Goal: Task Accomplishment & Management: Manage account settings

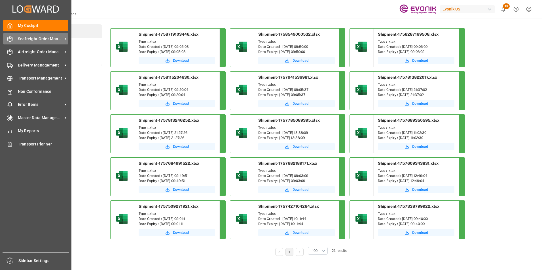
click at [39, 38] on span "Seafreight Order Management" at bounding box center [40, 39] width 45 height 6
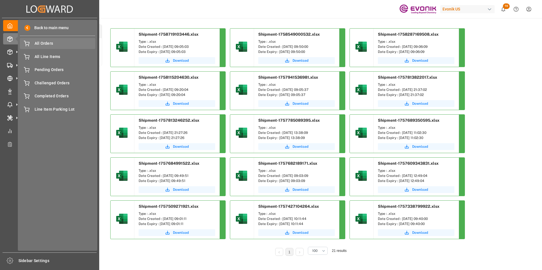
click at [44, 42] on span "All Orders" at bounding box center [65, 44] width 61 height 6
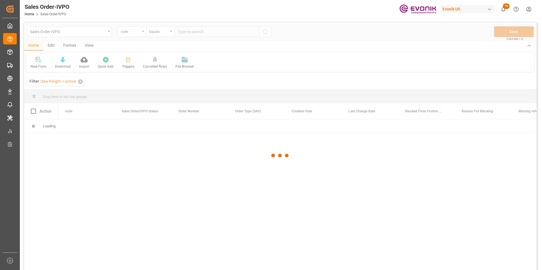
click at [143, 30] on div at bounding box center [280, 155] width 512 height 267
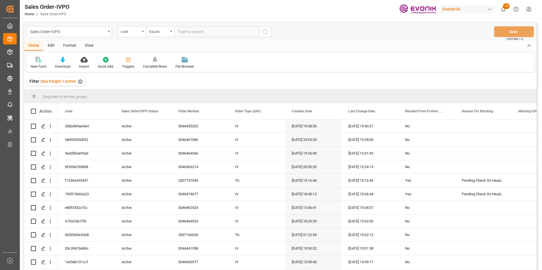
click at [142, 31] on icon "open menu" at bounding box center [143, 31] width 2 height 1
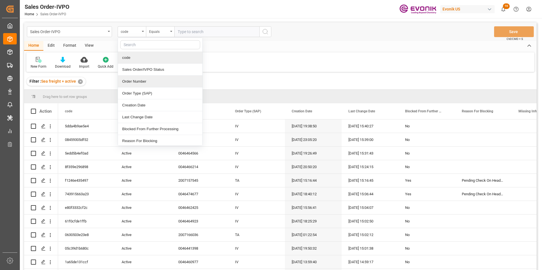
click at [135, 81] on div "Order Number" at bounding box center [160, 82] width 84 height 12
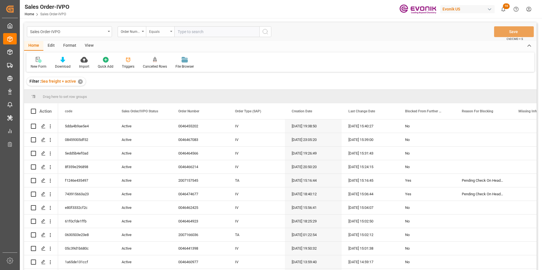
click at [168, 31] on div "Equals" at bounding box center [158, 31] width 19 height 7
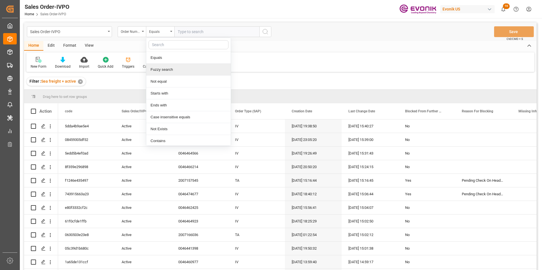
click at [164, 70] on div "Fuzzy search" at bounding box center [188, 70] width 84 height 12
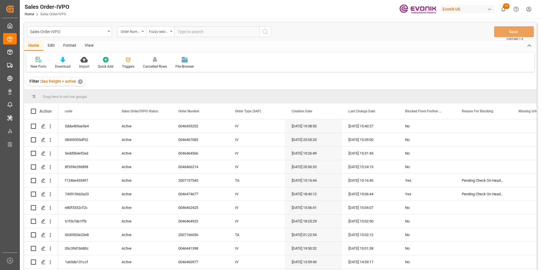
click at [188, 31] on input "text" at bounding box center [216, 31] width 85 height 11
paste input "46473844"
type input "46473844"
click at [266, 30] on icon "search button" at bounding box center [265, 31] width 7 height 7
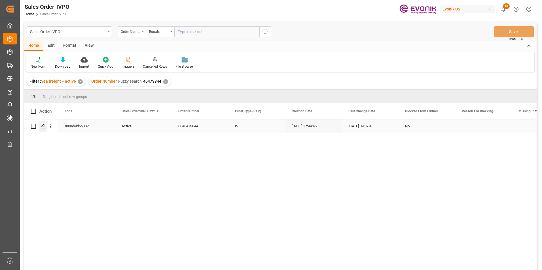
click at [43, 126] on icon "Press SPACE to select this row." at bounding box center [43, 126] width 5 height 5
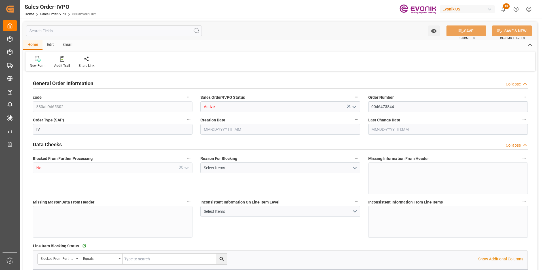
type input "ZADUR"
type input "0"
type input "1"
type input "1801.6"
type input "[DATE] 17:44"
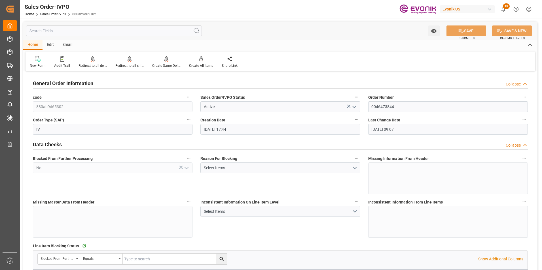
type input "[DATE] 09:07"
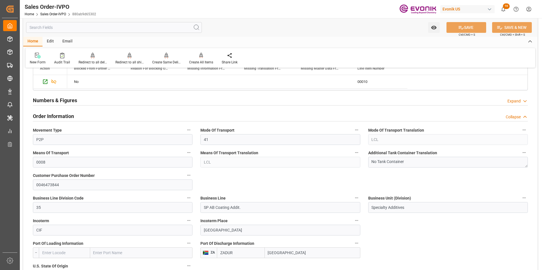
scroll to position [227, 0]
